Goal: Transaction & Acquisition: Subscribe to service/newsletter

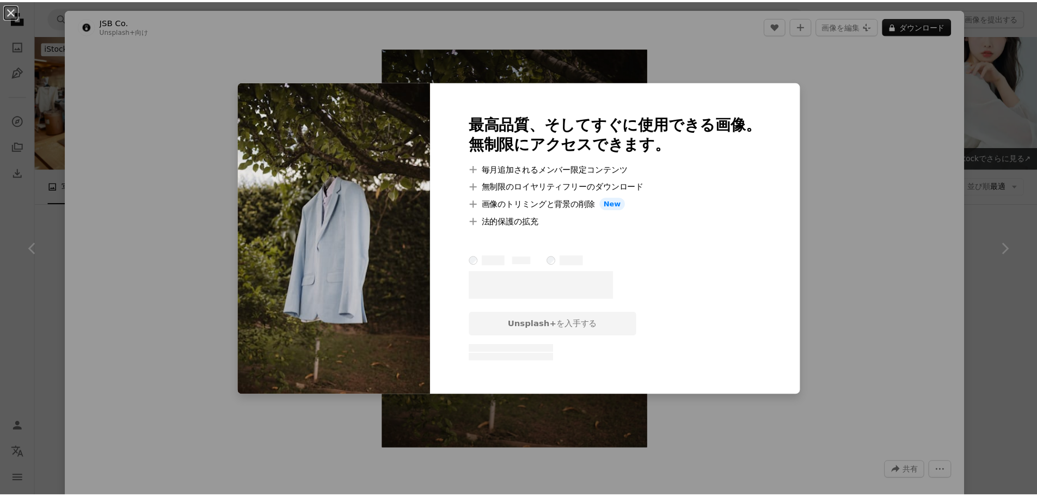
scroll to position [163, 0]
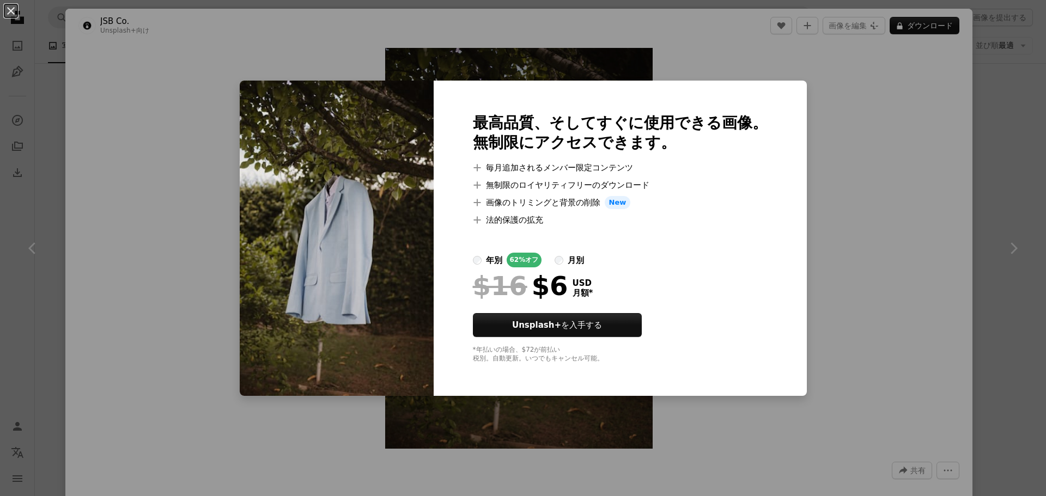
click at [841, 119] on div "An X shape 最高品質、そしてすぐに使用できる画像。 無制限にアクセスできます。 A plus sign 毎月追加されるメンバー限定コンテンツ A p…" at bounding box center [523, 248] width 1046 height 496
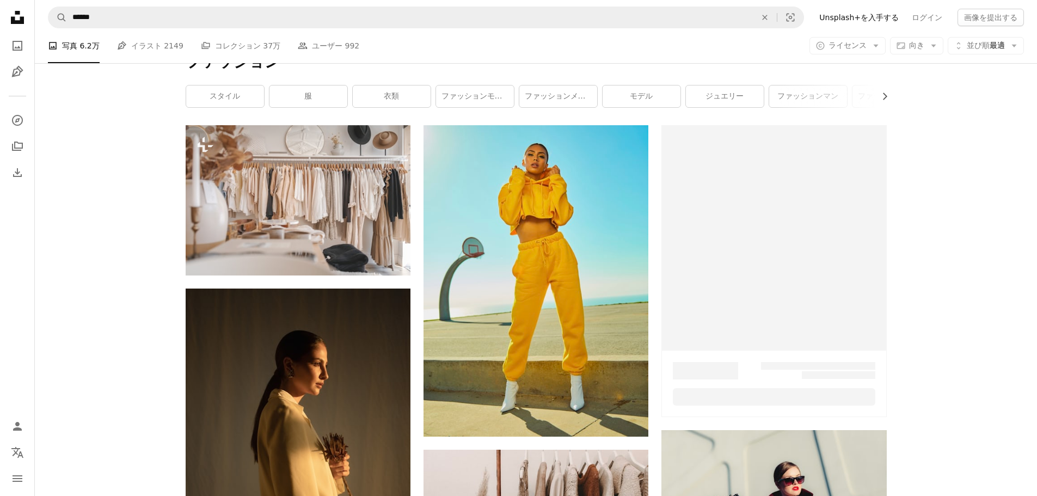
scroll to position [2505, 0]
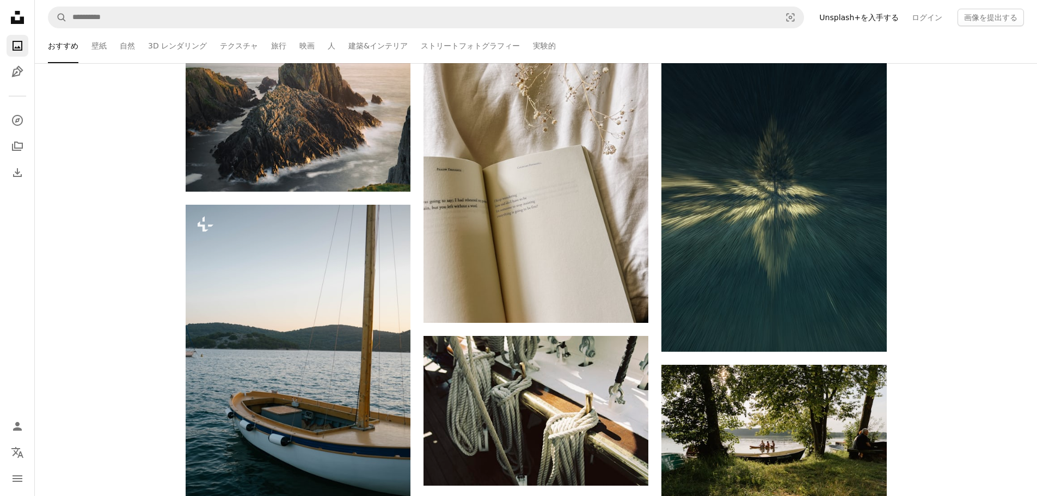
scroll to position [5718, 0]
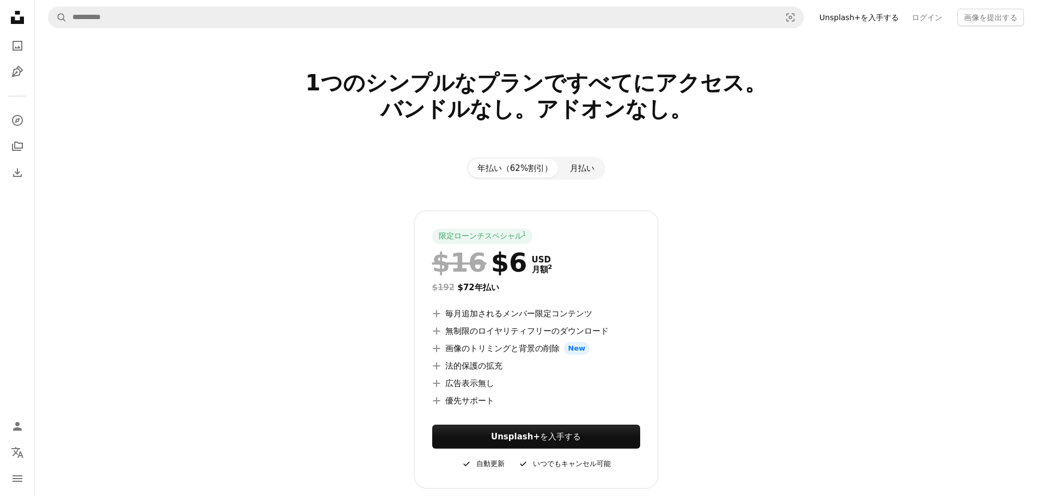
click at [585, 164] on button "月払い" at bounding box center [582, 168] width 42 height 19
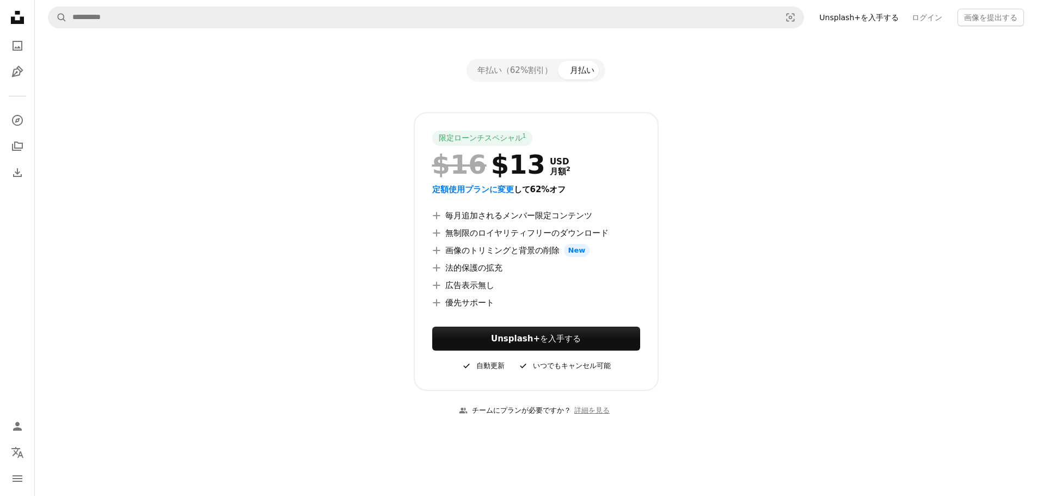
scroll to position [109, 0]
